Goal: Task Accomplishment & Management: Use online tool/utility

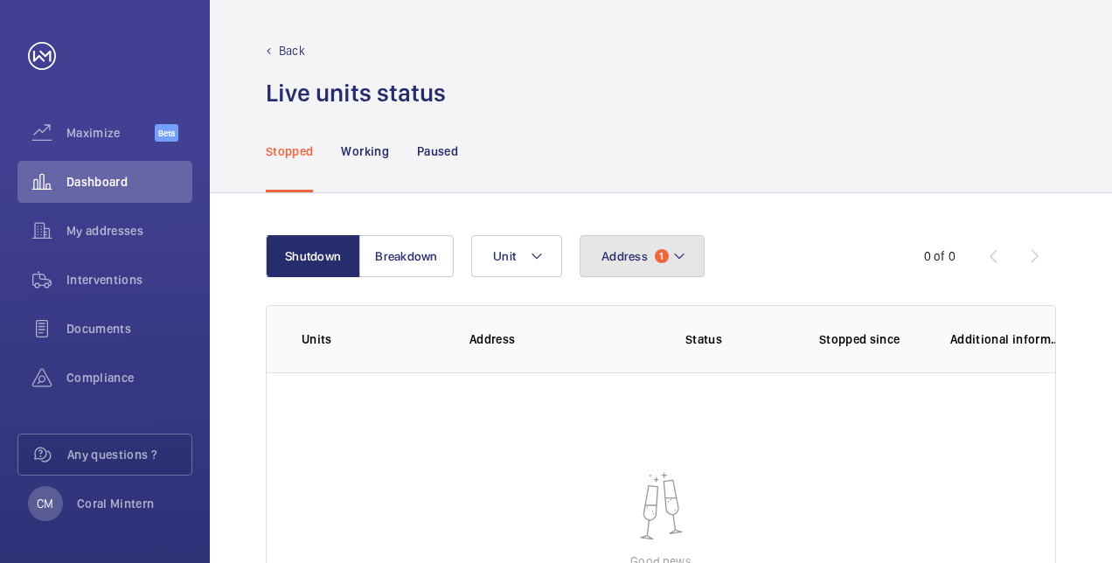
scroll to position [175, 0]
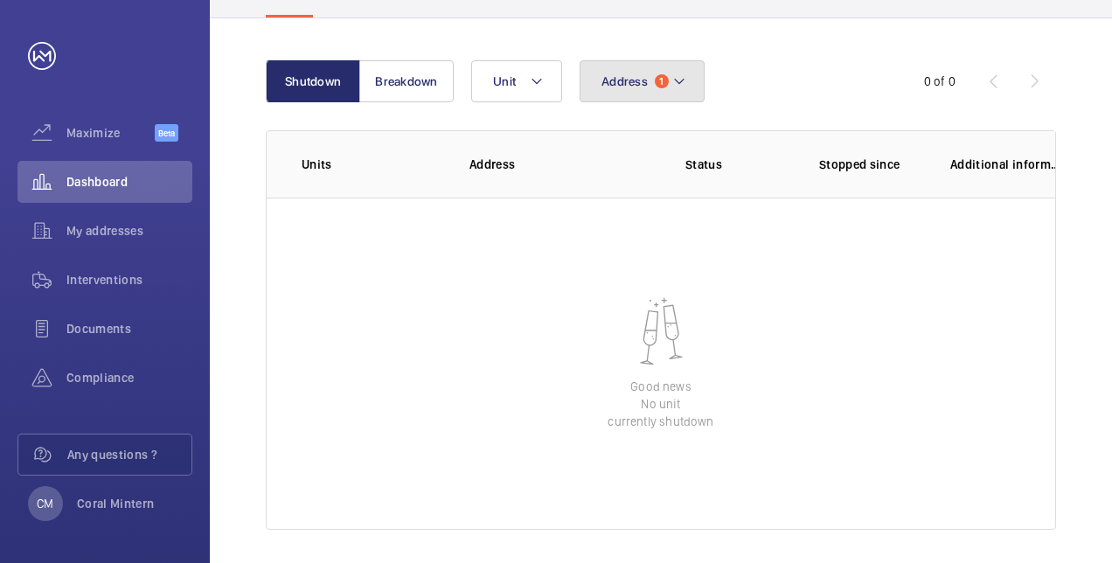
click at [675, 80] on mat-icon at bounding box center [679, 81] width 14 height 21
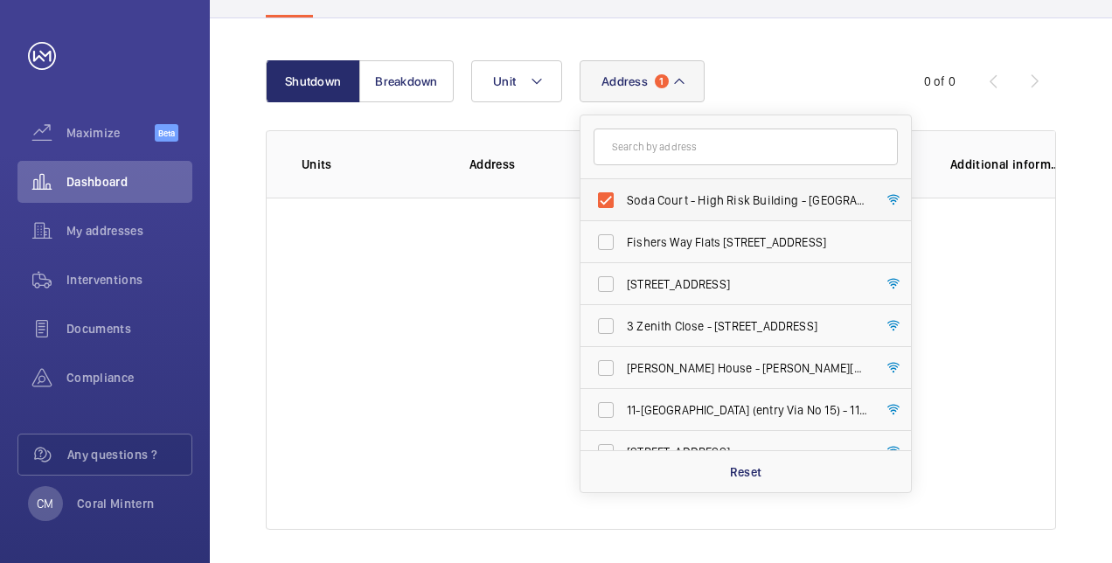
click at [683, 188] on label "Soda Court - High Risk Building - [GEOGRAPHIC_DATA]" at bounding box center [732, 200] width 304 height 42
click at [623, 188] on input "Soda Court - High Risk Building - [GEOGRAPHIC_DATA]" at bounding box center [605, 200] width 35 height 35
checkbox input "false"
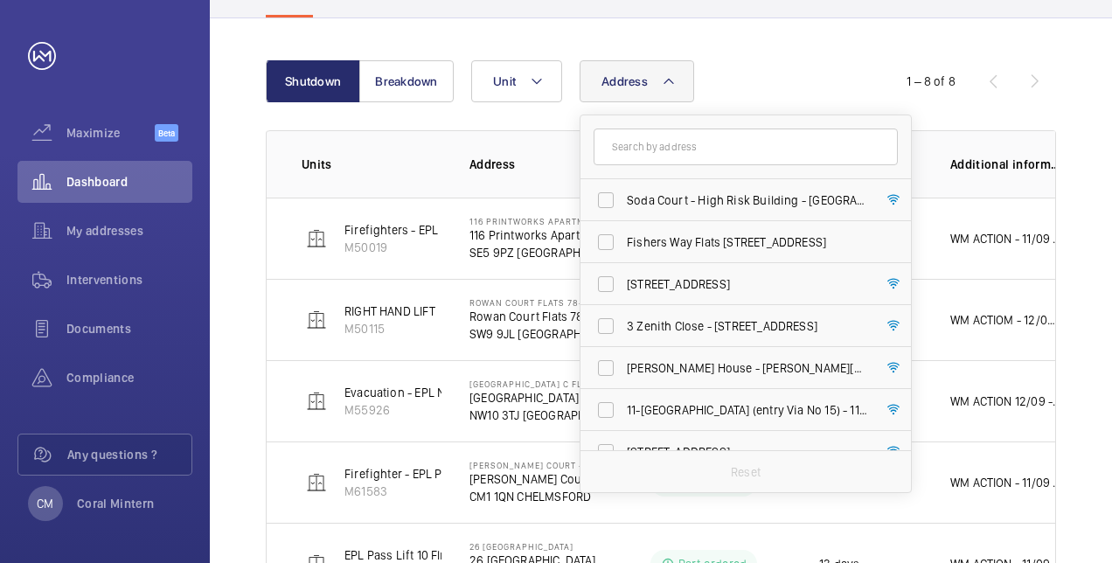
click at [708, 79] on div "Address [GEOGRAPHIC_DATA] - High Risk Building - [GEOGRAPHIC_DATA] Flats 59-69 …" at bounding box center [658, 81] width 375 height 42
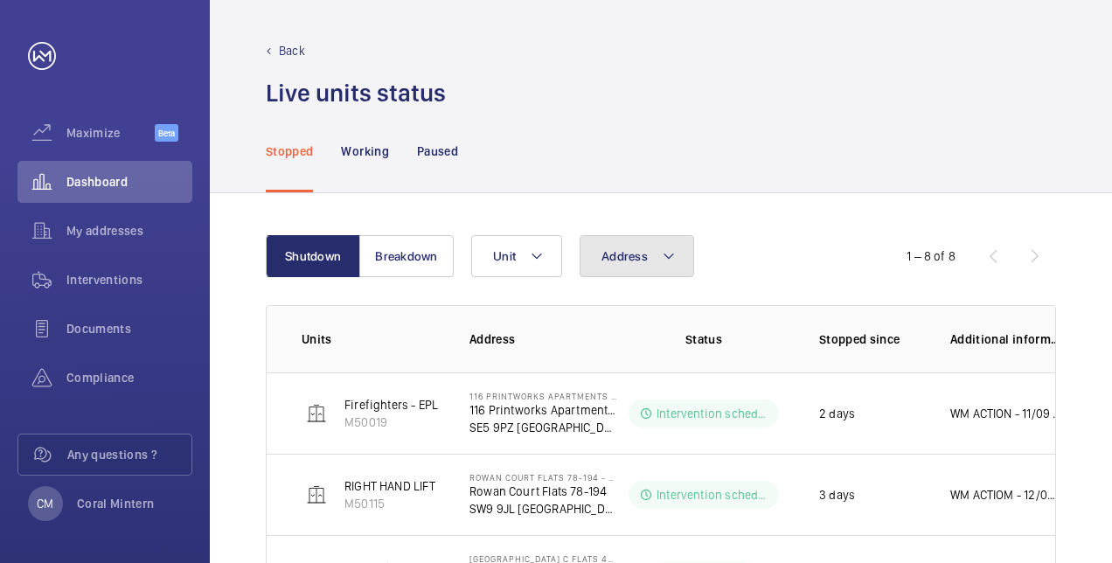
click at [654, 256] on button "Address" at bounding box center [636, 256] width 114 height 42
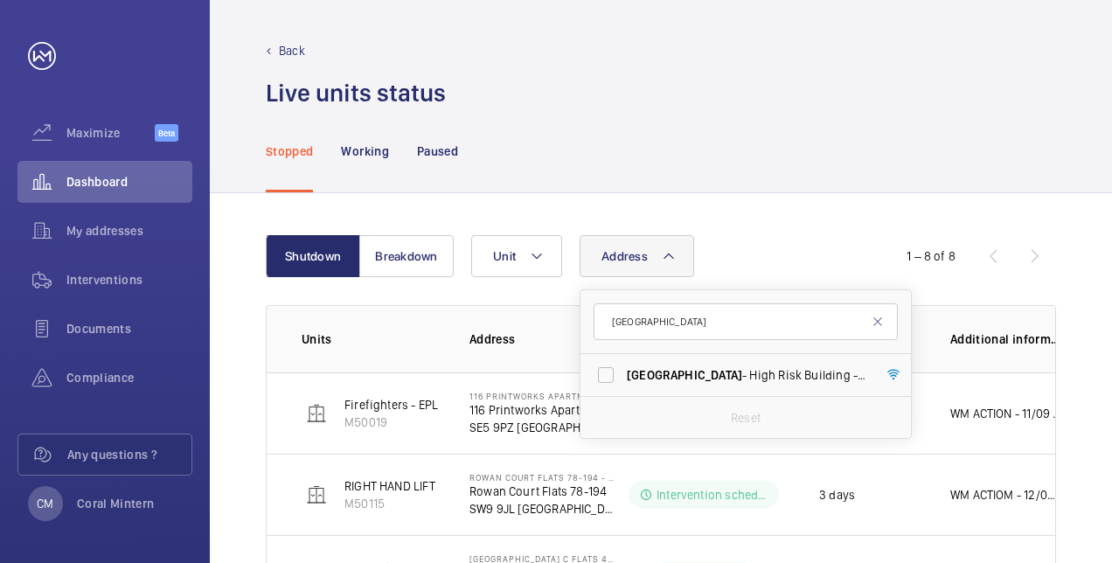
type input "[GEOGRAPHIC_DATA]"
click at [712, 374] on span "[GEOGRAPHIC_DATA] - [GEOGRAPHIC_DATA]" at bounding box center [747, 374] width 240 height 17
click at [623, 374] on input "[GEOGRAPHIC_DATA] - [GEOGRAPHIC_DATA]" at bounding box center [605, 374] width 35 height 35
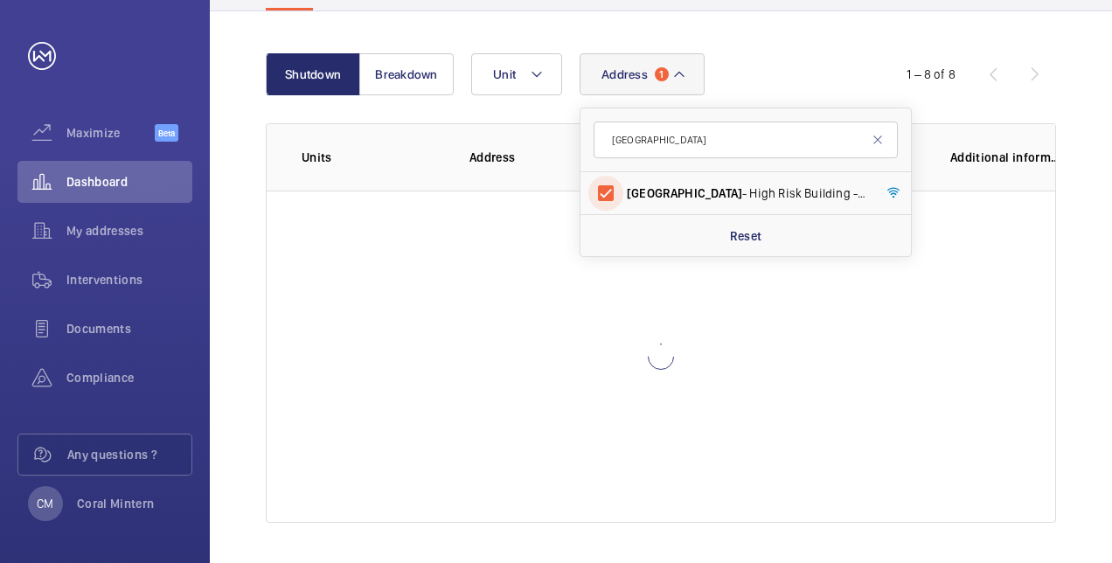
scroll to position [184, 0]
click at [729, 187] on span "[GEOGRAPHIC_DATA] - [GEOGRAPHIC_DATA]" at bounding box center [747, 191] width 240 height 17
click at [623, 187] on input "[GEOGRAPHIC_DATA] - [GEOGRAPHIC_DATA]" at bounding box center [605, 191] width 35 height 35
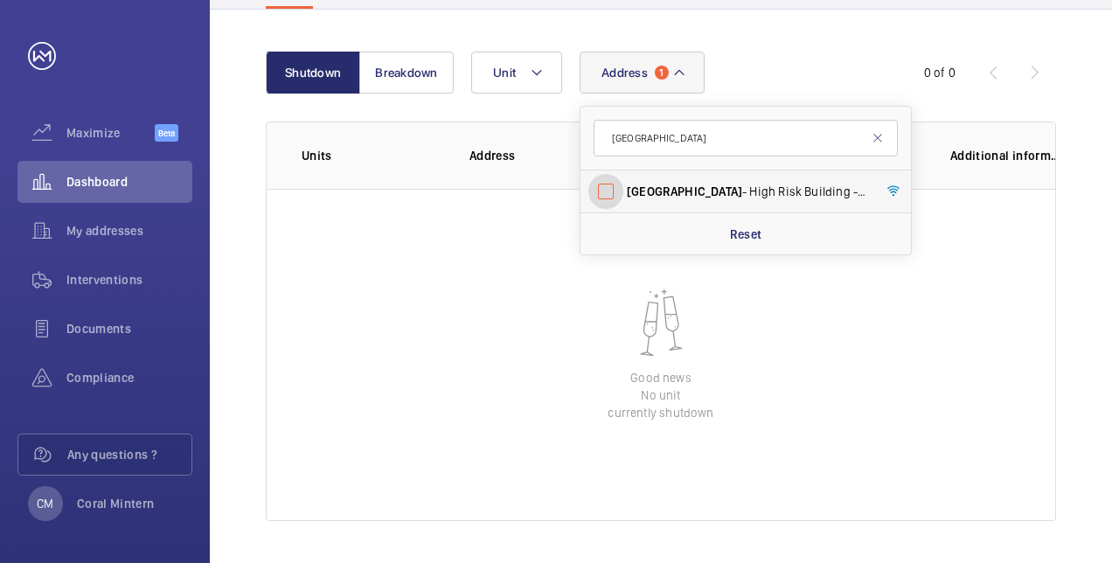
checkbox input "false"
